Goal: Task Accomplishment & Management: Manage account settings

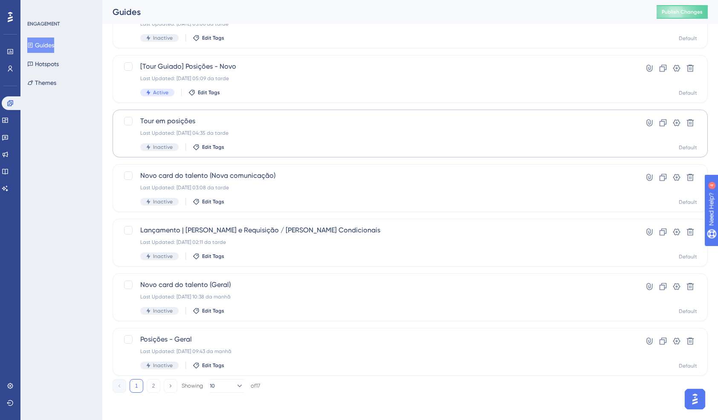
drag, startPoint x: 153, startPoint y: 382, endPoint x: 251, endPoint y: 306, distance: 123.6
click at [153, 382] on button "2" at bounding box center [154, 386] width 14 height 14
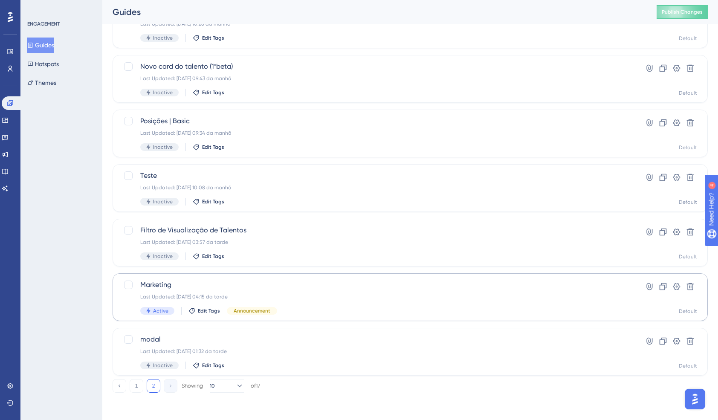
scroll to position [78, 0]
click at [203, 288] on span "Marketing" at bounding box center [375, 285] width 471 height 10
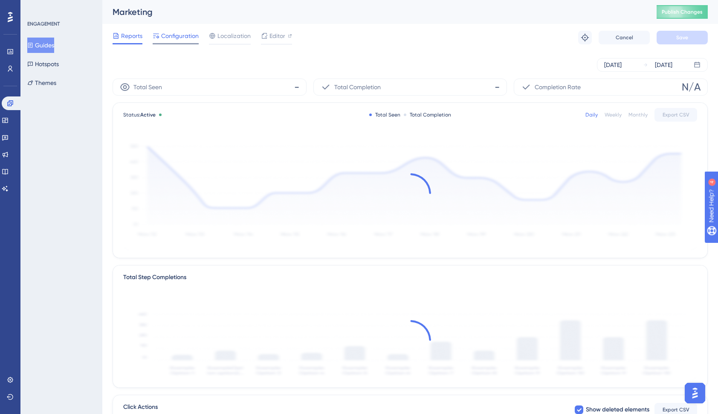
click at [182, 34] on span "Configuration" at bounding box center [180, 36] width 38 height 10
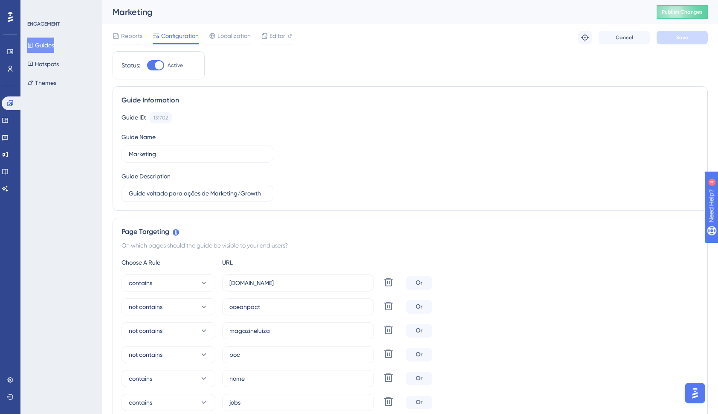
click at [157, 67] on div at bounding box center [159, 65] width 9 height 9
click at [147, 66] on input "Active" at bounding box center [147, 65] width 0 height 0
checkbox input "false"
click at [682, 35] on span "Save" at bounding box center [682, 37] width 12 height 7
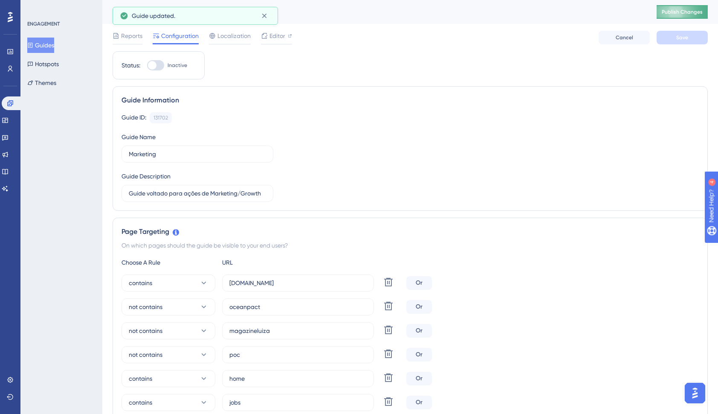
click at [680, 15] on span "Publish Changes" at bounding box center [682, 12] width 41 height 7
